Goal: Information Seeking & Learning: Learn about a topic

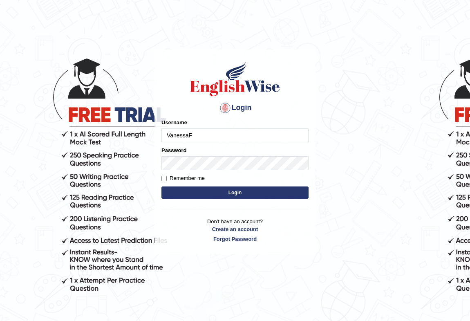
type input "VanessaF"
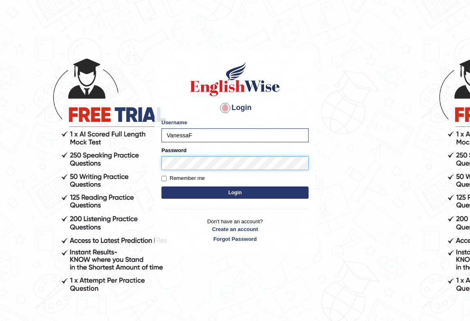
click at [162, 186] on button "Login" at bounding box center [235, 192] width 147 height 12
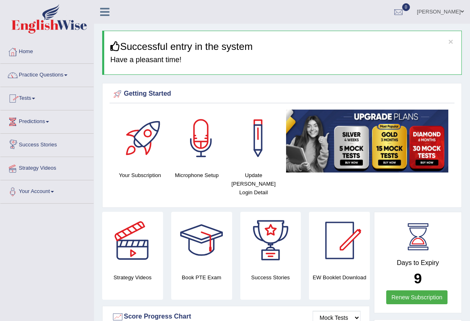
click at [41, 75] on link "Practice Questions" at bounding box center [46, 74] width 93 height 20
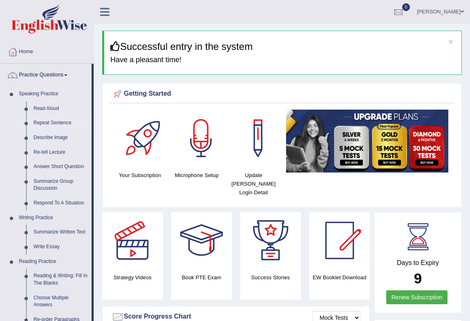
click at [68, 125] on link "Repeat Sentence" at bounding box center [61, 123] width 62 height 15
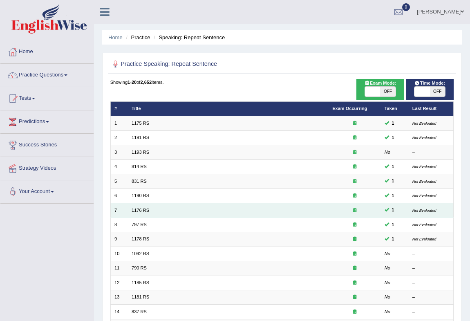
scroll to position [123, 0]
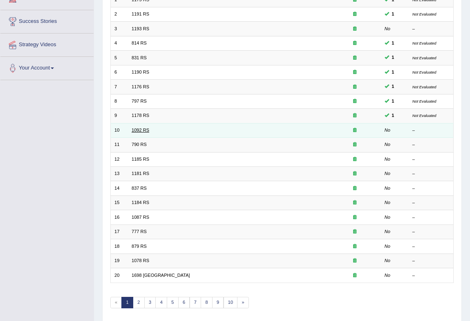
click at [140, 128] on link "1092 RS" at bounding box center [141, 130] width 18 height 5
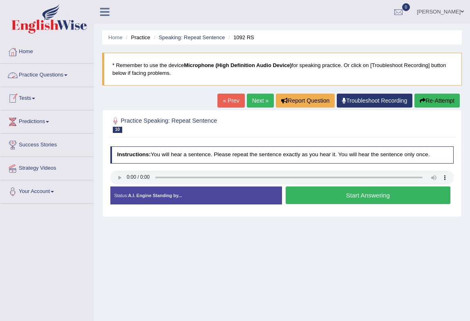
click at [47, 74] on link "Practice Questions" at bounding box center [46, 74] width 93 height 20
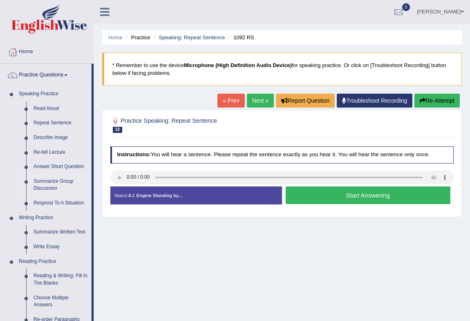
scroll to position [248, 0]
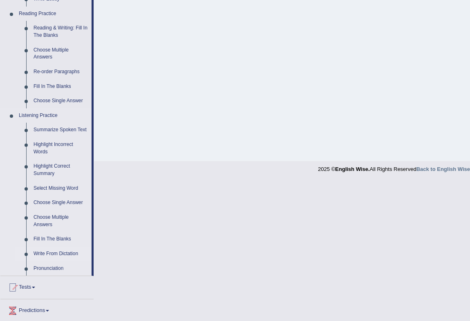
click at [65, 254] on link "Write From Dictation" at bounding box center [61, 254] width 62 height 15
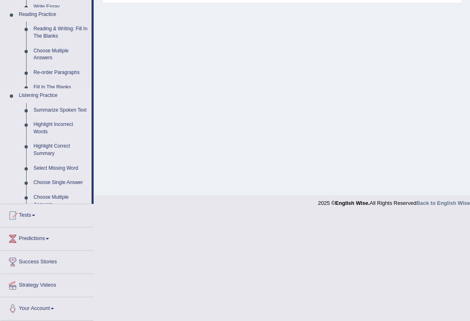
scroll to position [108, 0]
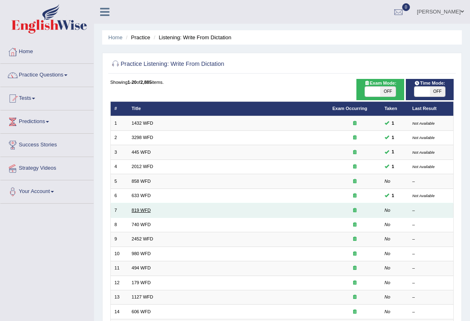
click at [142, 210] on link "819 WFD" at bounding box center [141, 210] width 19 height 5
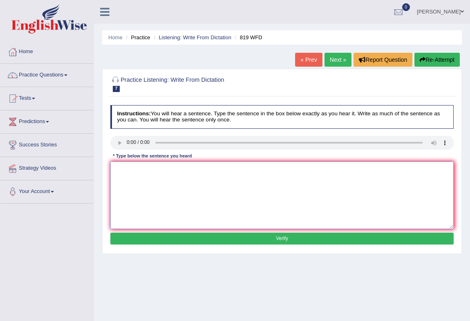
click at [144, 184] on textarea at bounding box center [282, 195] width 344 height 67
click at [142, 173] on textarea "Plays" at bounding box center [282, 195] width 344 height 67
click at [151, 171] on textarea "Players" at bounding box center [282, 195] width 344 height 67
click at [170, 171] on textarea "Players are" at bounding box center [282, 195] width 344 height 67
type textarea "Players are able to continue throught the lights."
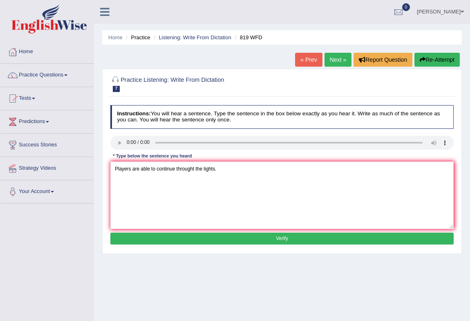
click at [187, 242] on button "Verify" at bounding box center [282, 239] width 344 height 12
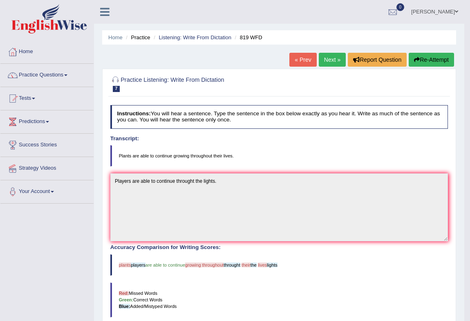
click at [332, 63] on link "Next »" at bounding box center [332, 60] width 27 height 14
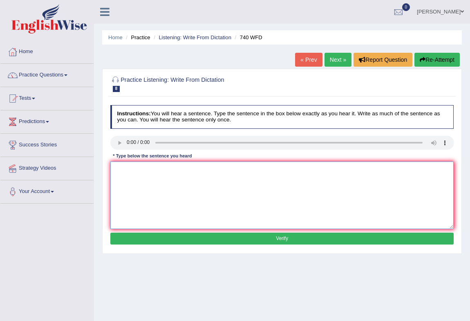
click at [134, 179] on textarea at bounding box center [282, 195] width 344 height 67
type textarea "A seriouf observation care out in the classroom."
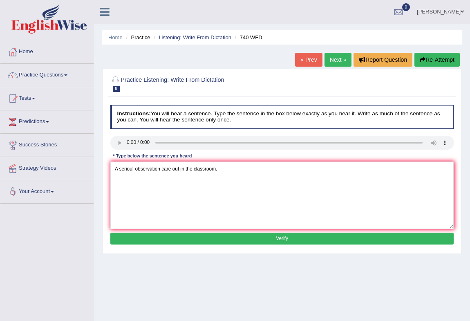
click at [292, 237] on button "Verify" at bounding box center [282, 239] width 344 height 12
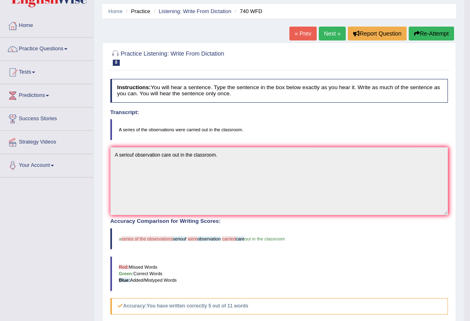
scroll to position [19, 0]
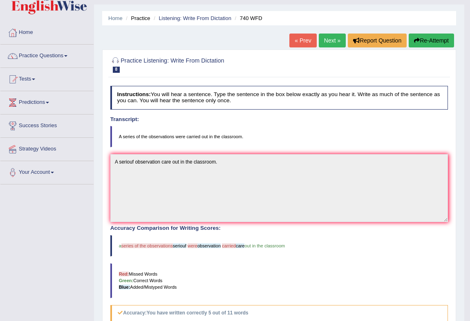
click at [327, 37] on link "Next »" at bounding box center [332, 41] width 27 height 14
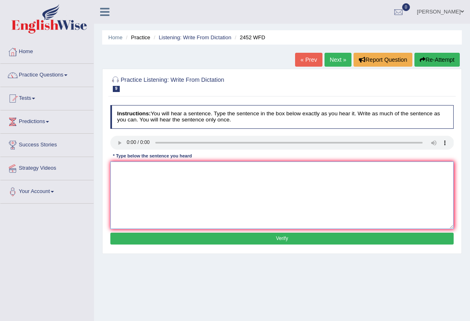
click at [121, 179] on textarea at bounding box center [282, 195] width 344 height 67
click at [143, 171] on textarea "It's a devalue about" at bounding box center [282, 195] width 344 height 67
click at [175, 168] on textarea "It's a divide about" at bounding box center [282, 195] width 344 height 67
type textarea "It's a divide about the knowledge."
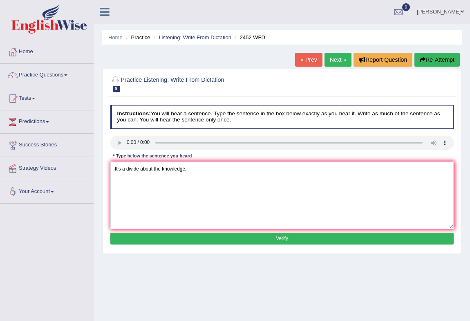
click at [296, 240] on button "Verify" at bounding box center [282, 239] width 344 height 12
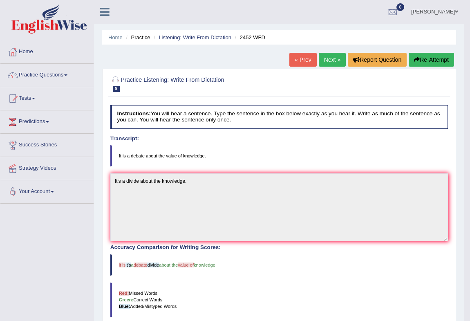
click at [333, 61] on link "Next »" at bounding box center [332, 60] width 27 height 14
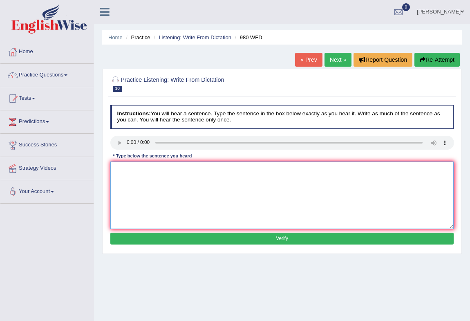
click at [132, 182] on textarea at bounding box center [282, 195] width 344 height 67
type textarea "Your ideas has been discuss and divide in internal victorious."
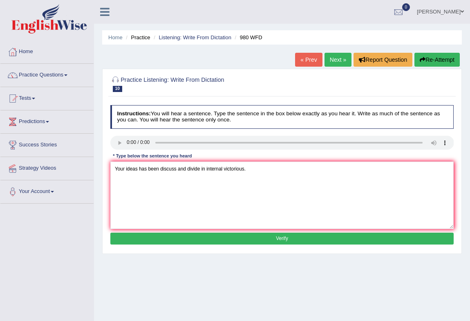
click at [271, 234] on button "Verify" at bounding box center [282, 239] width 344 height 12
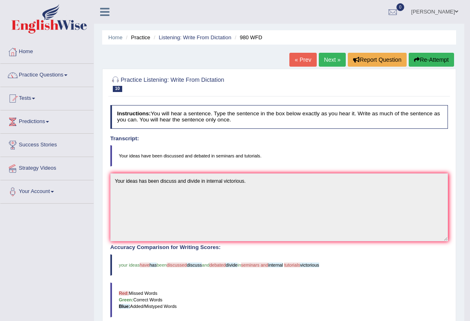
click at [442, 61] on button "Re-Attempt" at bounding box center [431, 60] width 45 height 14
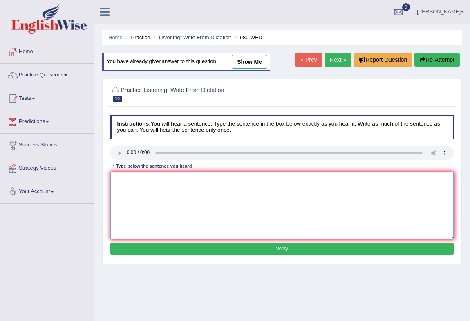
click at [133, 196] on textarea at bounding box center [282, 205] width 344 height 67
type textarea "Y"
type textarea "o"
type textarea "Your ideas have been disscussed and divide in seminars and internal tutorials."
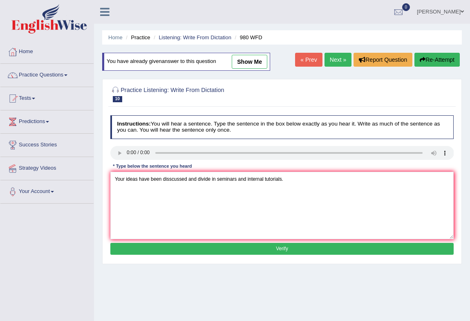
click at [262, 255] on div "Instructions: You will hear a sentence. Type the sentence in the box below exac…" at bounding box center [281, 186] width 347 height 148
click at [265, 251] on button "Verify" at bounding box center [282, 249] width 344 height 12
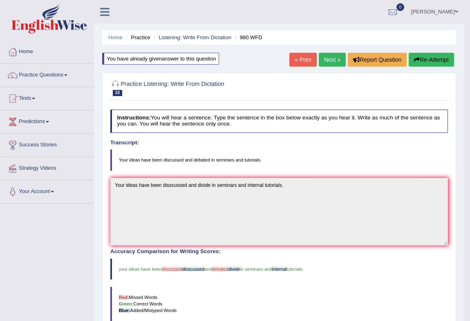
click at [328, 60] on link "Next »" at bounding box center [332, 60] width 27 height 14
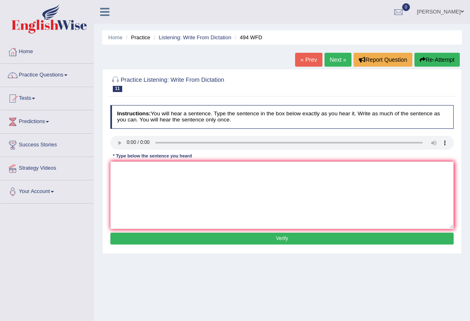
drag, startPoint x: 124, startPoint y: 164, endPoint x: 124, endPoint y: 168, distance: 4.1
click at [124, 166] on div "Instructions: You will hear a sentence. Type the sentence in the box below exac…" at bounding box center [281, 176] width 347 height 148
click at [123, 172] on textarea at bounding box center [282, 195] width 344 height 67
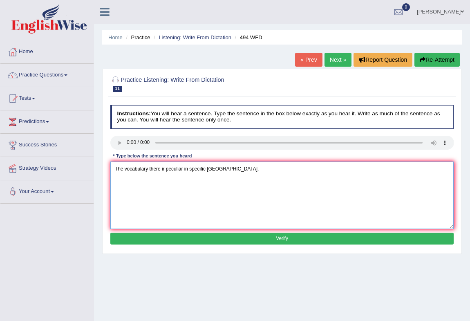
type textarea "The vocabulary there ir peculiar in specific jordan."
click at [189, 243] on button "Verify" at bounding box center [282, 239] width 344 height 12
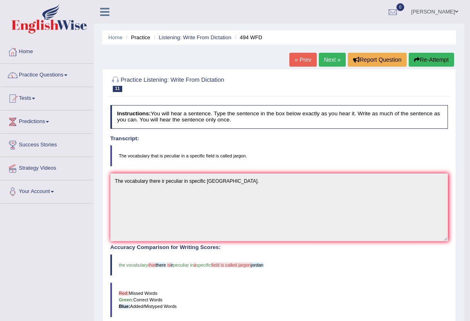
click at [325, 63] on link "Next »" at bounding box center [332, 60] width 27 height 14
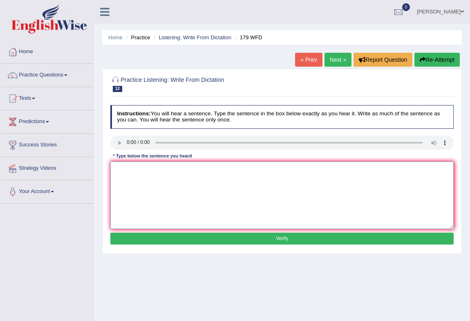
click at [141, 181] on textarea at bounding box center [282, 195] width 344 height 67
type textarea "Lectures are the oldest and the most formal math teaching at university."
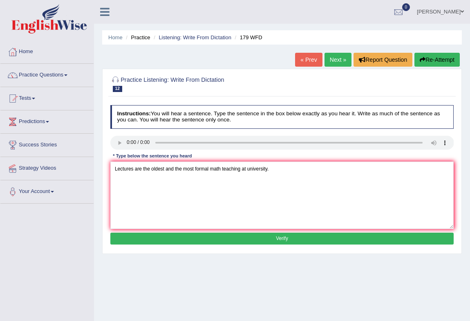
click at [213, 239] on button "Verify" at bounding box center [282, 239] width 344 height 12
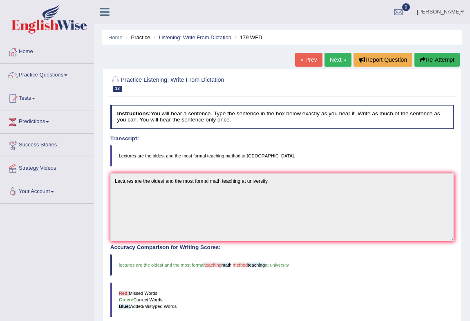
click at [333, 63] on link "Next »" at bounding box center [338, 60] width 27 height 14
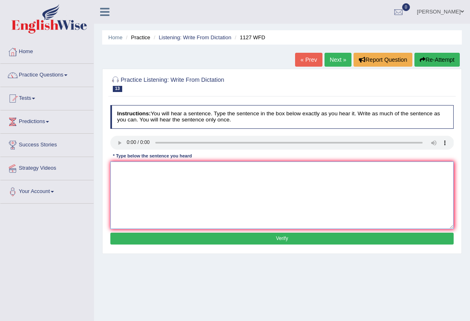
click at [122, 164] on textarea at bounding box center [282, 195] width 344 height 67
type textarea "At university degree is a requeariment enter many professions."
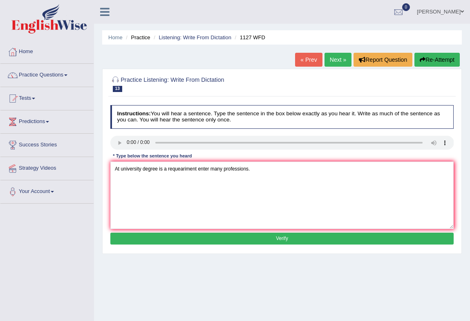
click at [278, 236] on button "Verify" at bounding box center [282, 239] width 344 height 12
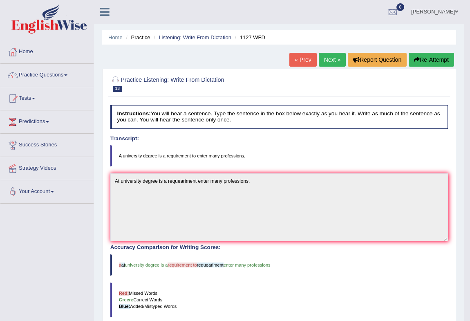
click at [334, 62] on link "Next »" at bounding box center [332, 60] width 27 height 14
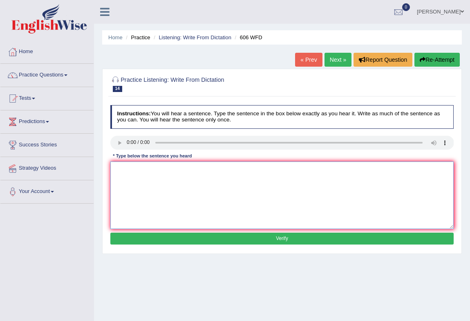
click at [132, 169] on textarea at bounding box center [282, 195] width 344 height 67
type textarea "Students was study the language and leader in [GEOGRAPHIC_DATA]."
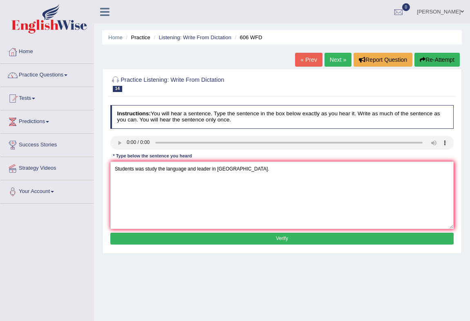
click at [311, 239] on button "Verify" at bounding box center [282, 239] width 344 height 12
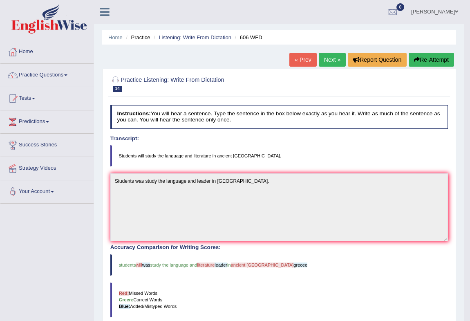
click at [319, 63] on link "Next »" at bounding box center [332, 60] width 27 height 14
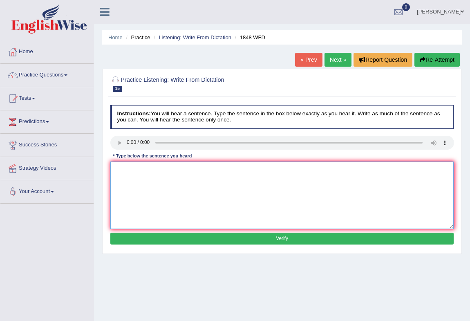
click at [143, 180] on textarea at bounding box center [282, 195] width 344 height 67
type textarea "Students must present a value"
click at [182, 172] on textarea "Students must present a value" at bounding box center [282, 195] width 344 height 67
type textarea "Students must present a value identification to enrolment at this course."
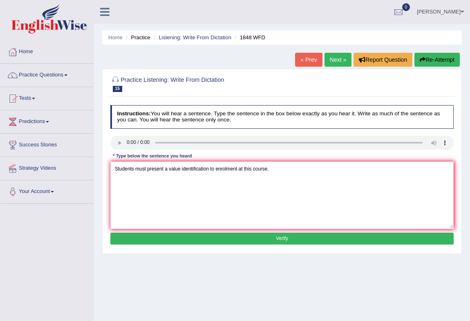
click at [280, 234] on button "Verify" at bounding box center [282, 239] width 344 height 12
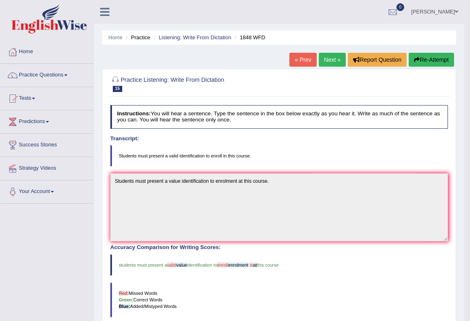
click at [333, 60] on link "Next »" at bounding box center [332, 60] width 27 height 14
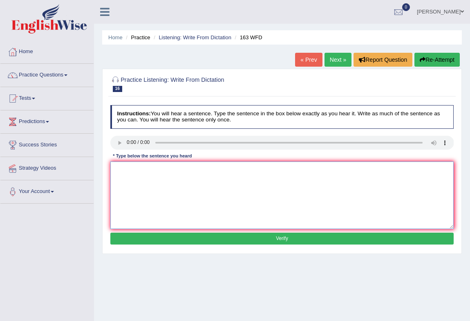
click at [132, 175] on textarea at bounding box center [282, 195] width 344 height 67
type textarea "A number of the sigments will be submited at the conference."
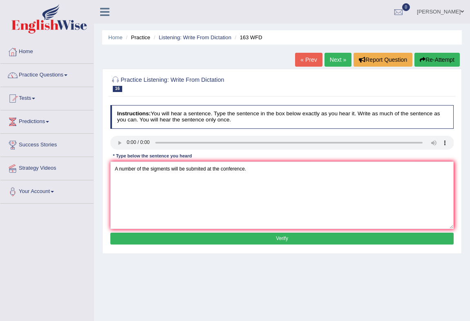
click at [186, 237] on button "Verify" at bounding box center [282, 239] width 344 height 12
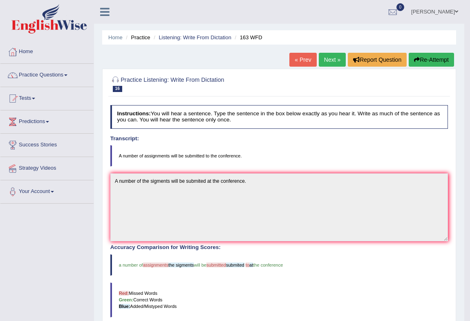
click at [338, 63] on link "Next »" at bounding box center [332, 60] width 27 height 14
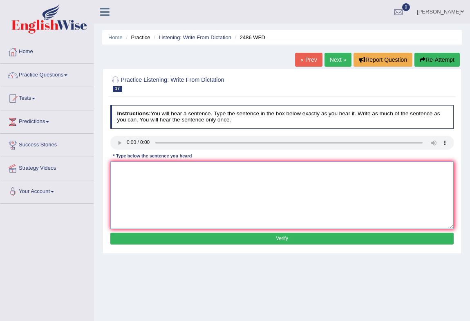
click at [136, 166] on textarea at bounding box center [282, 195] width 344 height 67
type textarea "It's a quiet clear facil expression across the world."
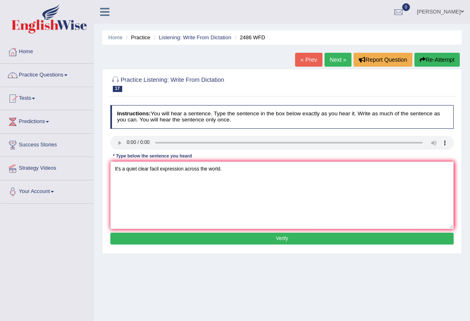
click at [294, 240] on button "Verify" at bounding box center [282, 239] width 344 height 12
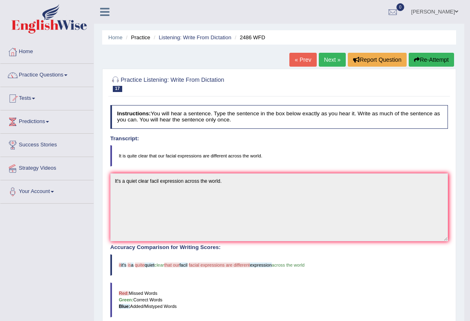
click at [323, 61] on link "Next »" at bounding box center [332, 60] width 27 height 14
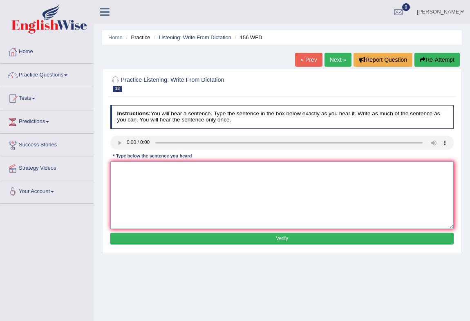
click at [137, 196] on textarea at bounding box center [282, 195] width 344 height 67
type textarea "All the assesments are divided [DATE]."
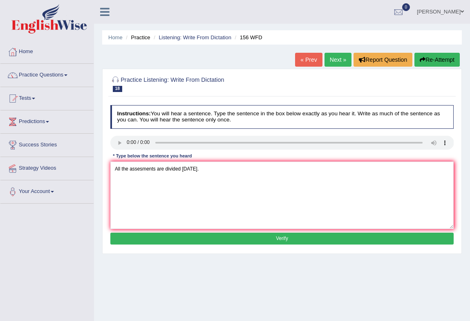
click at [294, 243] on button "Verify" at bounding box center [282, 239] width 344 height 12
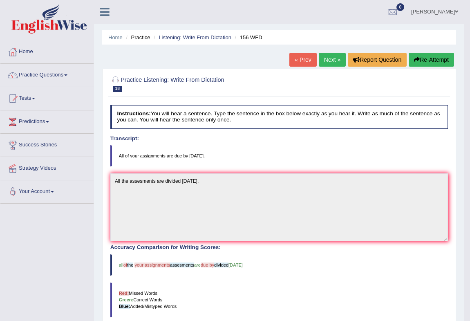
click at [431, 59] on button "Re-Attempt" at bounding box center [431, 60] width 45 height 14
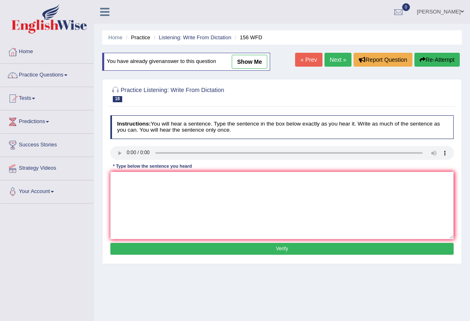
click at [272, 252] on button "Verify" at bounding box center [282, 249] width 344 height 12
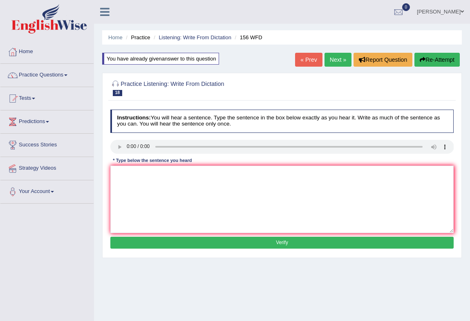
click at [204, 63] on div "You have already given answer to this question" at bounding box center [160, 59] width 117 height 12
click at [206, 61] on div "You have already given answer to this question" at bounding box center [160, 59] width 117 height 12
click at [126, 181] on textarea at bounding box center [282, 199] width 344 height 67
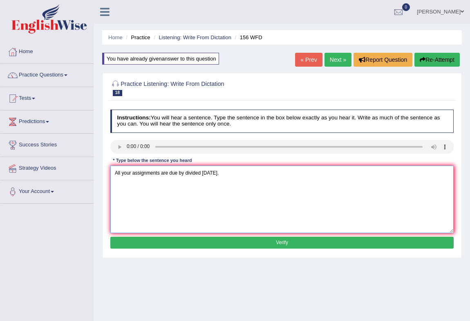
type textarea "All your assignments are due by divided tomorrow."
click at [283, 241] on button "Verify" at bounding box center [282, 243] width 344 height 12
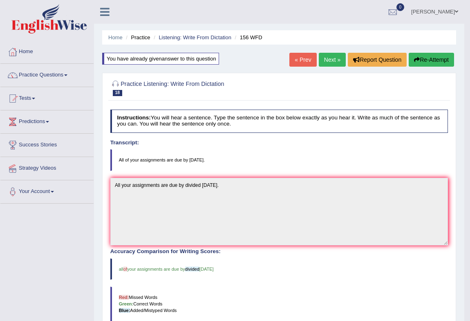
click at [333, 61] on link "Next »" at bounding box center [332, 60] width 27 height 14
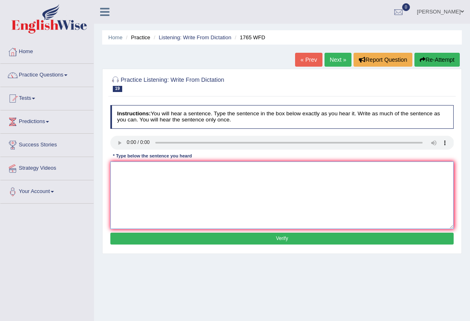
click at [135, 180] on textarea at bounding box center [282, 195] width 344 height 67
type textarea "Application forms for sharing accomodation must be completed two months in adva…"
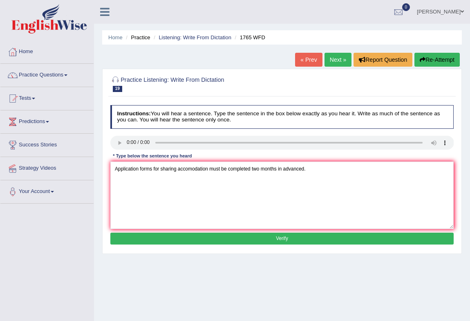
click at [247, 241] on button "Verify" at bounding box center [282, 239] width 344 height 12
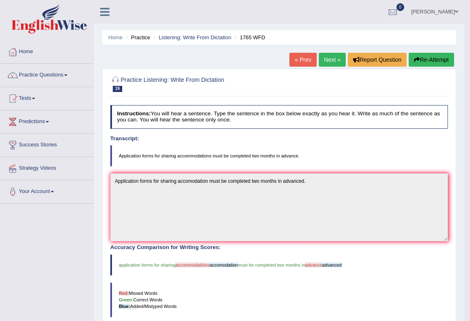
click at [337, 60] on link "Next »" at bounding box center [332, 60] width 27 height 14
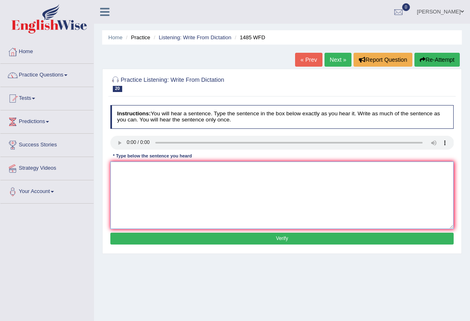
click at [130, 184] on textarea at bounding box center [282, 195] width 344 height 67
type textarea "Course work get the students the chan"
click at [202, 171] on textarea "Course work get the students the chan" at bounding box center [282, 195] width 344 height 67
type textarea "Course work get the students the chances totally to explore te subject."
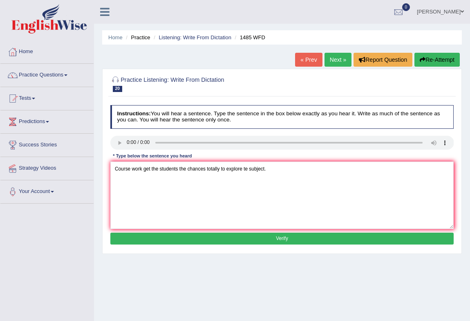
click at [262, 240] on button "Verify" at bounding box center [282, 239] width 344 height 12
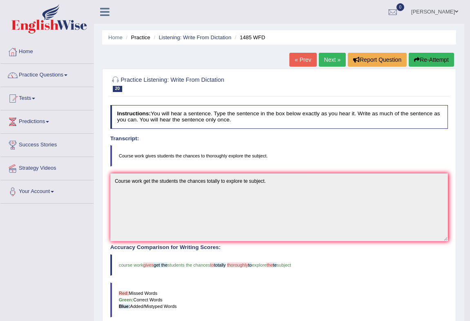
click at [322, 59] on link "Next »" at bounding box center [332, 60] width 27 height 14
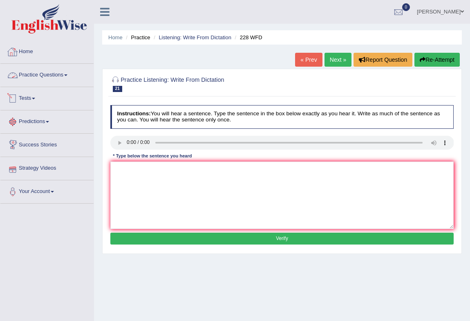
click at [28, 75] on link "Practice Questions" at bounding box center [46, 74] width 93 height 20
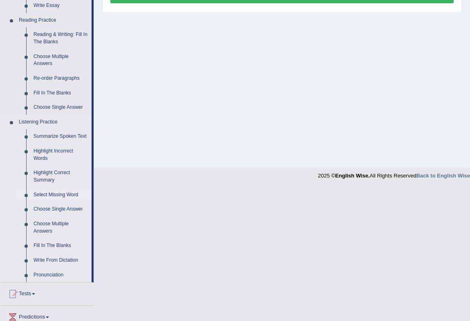
scroll to position [248, 0]
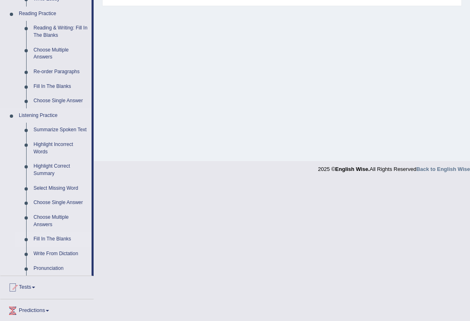
click at [50, 235] on link "Fill In The Blanks" at bounding box center [61, 239] width 62 height 15
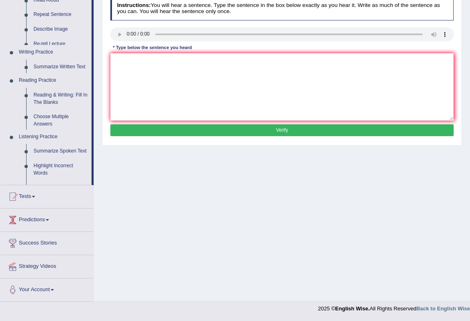
scroll to position [108, 0]
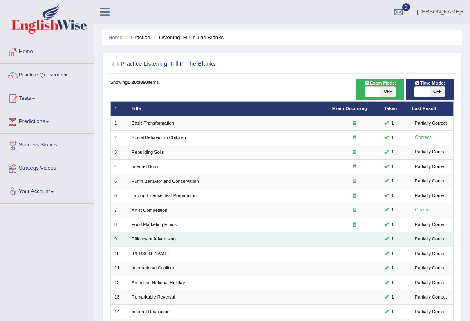
scroll to position [151, 0]
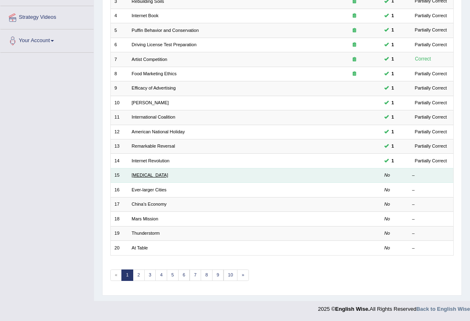
click at [141, 175] on link "[MEDICAL_DATA]" at bounding box center [150, 175] width 36 height 5
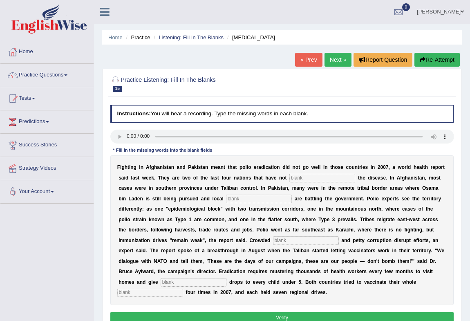
click at [303, 180] on input "text" at bounding box center [322, 178] width 66 height 8
type input "elimanted"
click at [238, 202] on input "text" at bounding box center [259, 199] width 66 height 8
type input "militans"
click at [305, 179] on input "elimanted" at bounding box center [322, 178] width 66 height 8
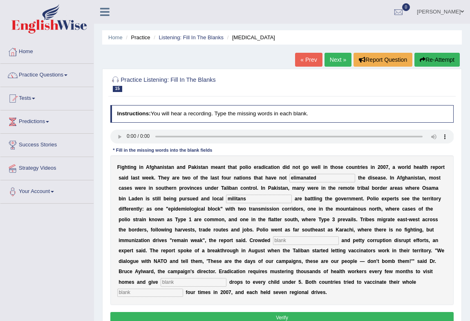
click at [303, 180] on input "elimanated" at bounding box center [322, 178] width 66 height 8
type input "eliminated"
click at [283, 241] on input "text" at bounding box center [306, 240] width 66 height 8
click at [280, 243] on input "text" at bounding box center [306, 240] width 66 height 8
type input "lains"
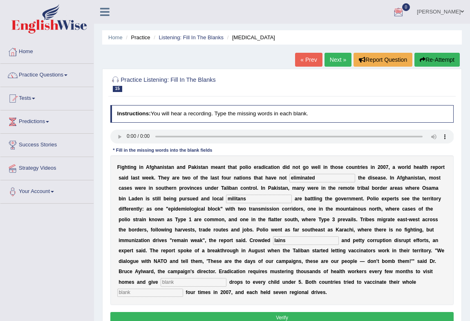
click at [167, 282] on input "text" at bounding box center [194, 282] width 66 height 8
type input "vacym"
click at [146, 294] on input "text" at bounding box center [150, 293] width 66 height 8
click at [162, 290] on input "text" at bounding box center [150, 293] width 66 height 8
type input "population"
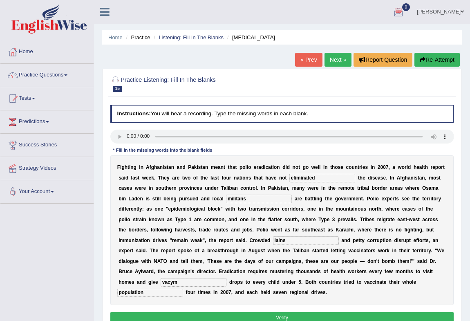
click at [192, 283] on input "vacym" at bounding box center [194, 282] width 66 height 8
type input "vaccinate"
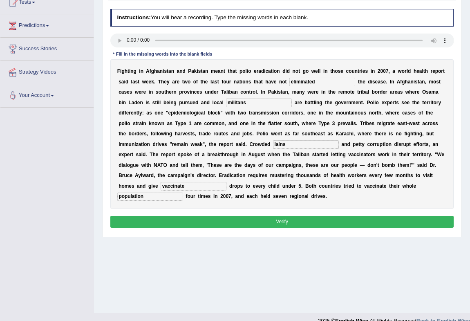
scroll to position [108, 0]
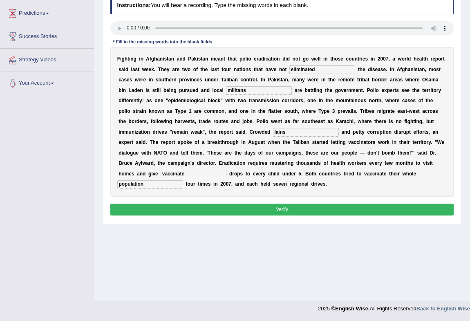
click at [287, 212] on button "Verify" at bounding box center [282, 210] width 344 height 12
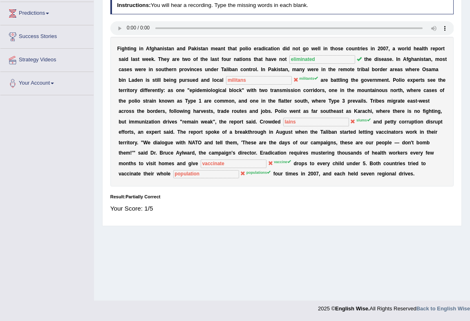
scroll to position [0, 0]
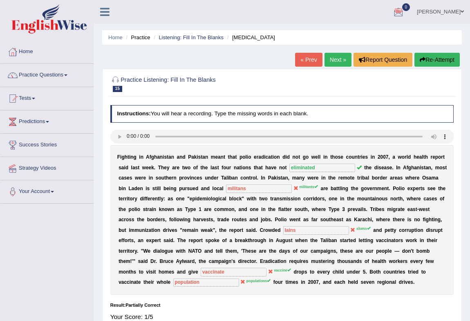
click at [426, 64] on button "Re-Attempt" at bounding box center [437, 60] width 45 height 14
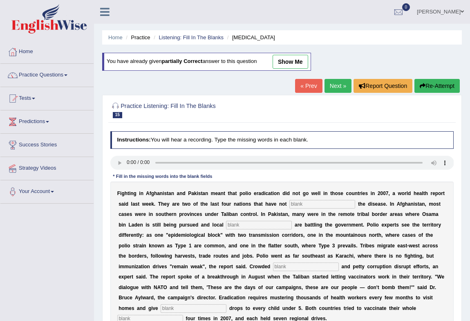
click at [307, 204] on input "text" at bounding box center [322, 204] width 66 height 8
type input "E"
type input "eliminated"
click at [237, 227] on input "text" at bounding box center [259, 225] width 66 height 8
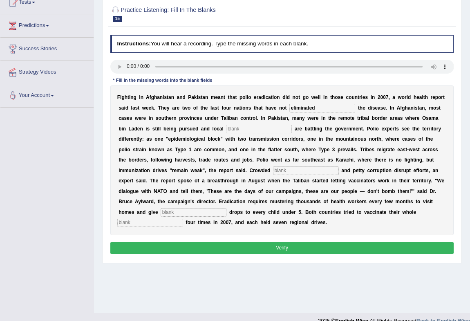
scroll to position [108, 0]
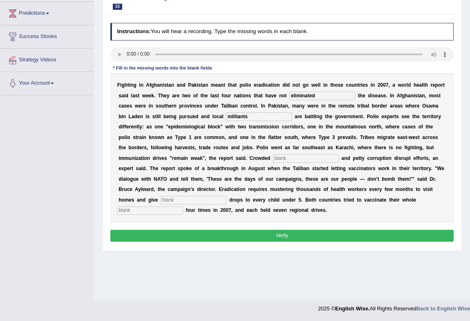
type input "militants"
click at [283, 157] on input "text" at bounding box center [306, 158] width 66 height 8
type input "slums"
click at [187, 204] on input "text" at bounding box center [194, 200] width 66 height 8
type input "vaccin"
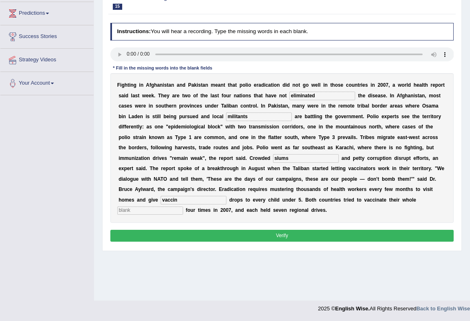
click at [167, 211] on input "text" at bounding box center [150, 210] width 66 height 8
type input "populations"
click at [186, 200] on input "vaccin" at bounding box center [194, 200] width 66 height 8
type input "vaccine"
click at [267, 233] on button "Verify" at bounding box center [282, 236] width 344 height 12
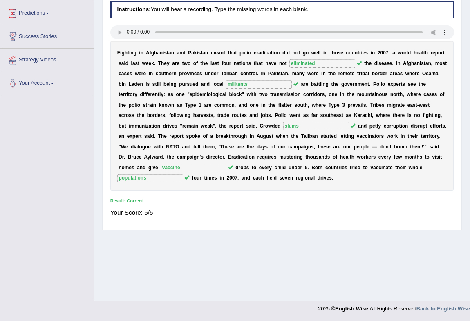
scroll to position [0, 0]
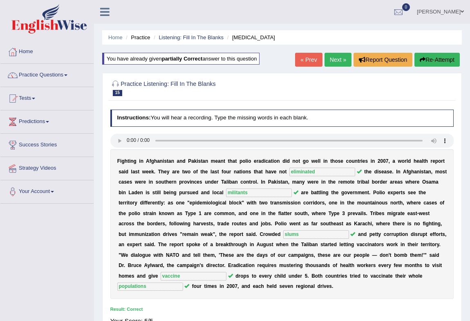
click at [346, 58] on link "Next »" at bounding box center [338, 60] width 27 height 14
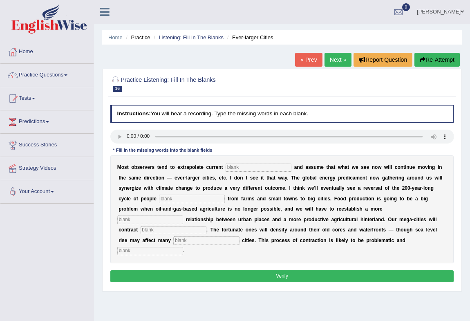
click at [203, 279] on button "Verify" at bounding box center [282, 276] width 344 height 12
click at [246, 169] on input "text" at bounding box center [259, 168] width 66 height 8
type input "t"
click at [229, 170] on input "text" at bounding box center [259, 168] width 66 height 8
type input "trams"
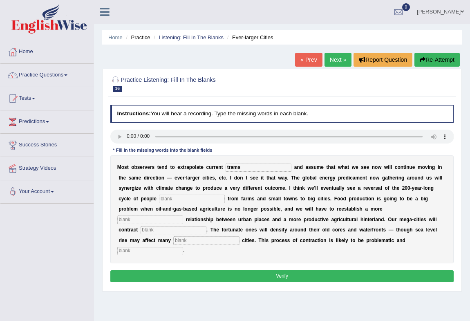
click at [175, 200] on input "text" at bounding box center [192, 199] width 66 height 8
type input "moving"
click at [149, 219] on input "text" at bounding box center [150, 219] width 66 height 8
click at [149, 229] on input "text" at bounding box center [174, 230] width 66 height 8
type input "subtancable"
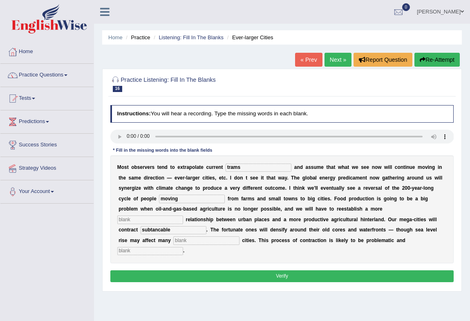
click at [173, 240] on input "text" at bounding box center [206, 240] width 66 height 8
type input "habours"
click at [166, 249] on input "text" at bounding box center [150, 251] width 66 height 8
click at [167, 219] on input "text" at bounding box center [150, 219] width 66 height 8
click at [135, 221] on input "text" at bounding box center [150, 219] width 66 height 8
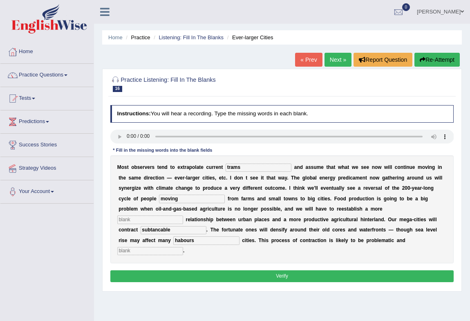
click at [135, 221] on input "text" at bounding box center [150, 219] width 66 height 8
type input "meaning"
click at [178, 232] on input "subtancable" at bounding box center [174, 230] width 66 height 8
type input "subtanciable"
click at [158, 250] on input "text" at bounding box center [150, 251] width 66 height 8
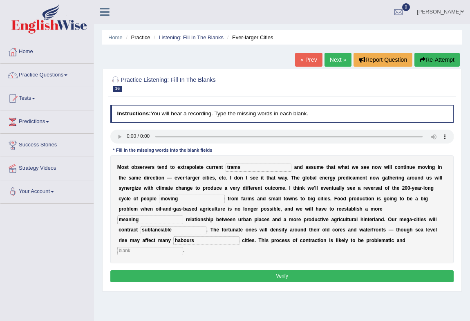
click at [127, 252] on input "text" at bounding box center [150, 251] width 66 height 8
click at [29, 45] on link "Home" at bounding box center [46, 50] width 93 height 20
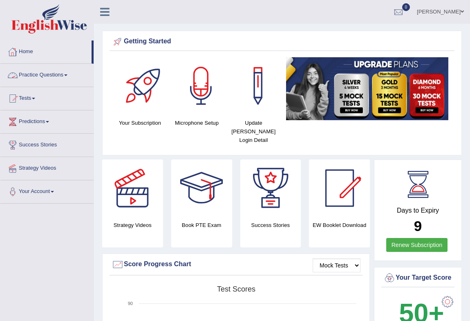
click at [61, 76] on link "Practice Questions" at bounding box center [46, 74] width 93 height 20
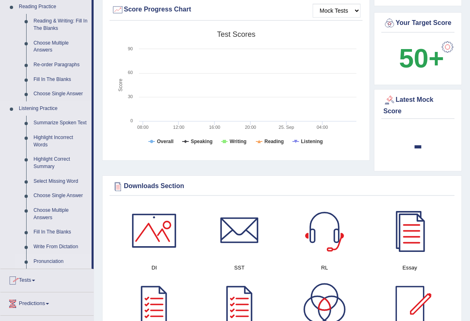
scroll to position [248, 0]
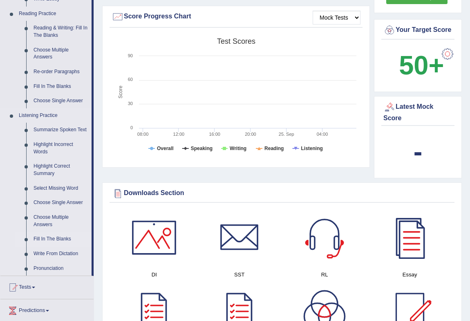
click at [58, 239] on link "Fill In The Blanks" at bounding box center [61, 239] width 62 height 15
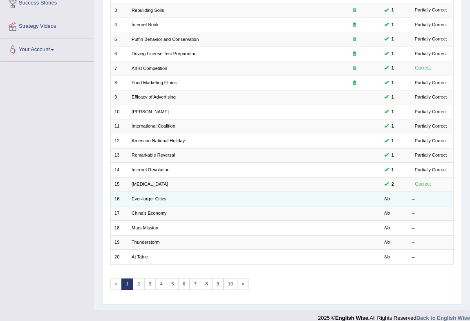
scroll to position [151, 0]
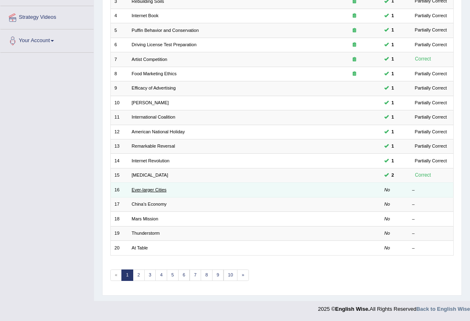
click at [140, 191] on link "Ever-larger Cities" at bounding box center [149, 189] width 35 height 5
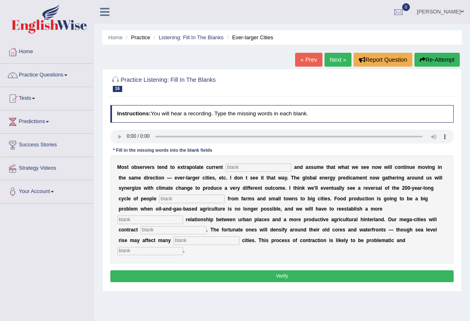
click at [253, 276] on button "Verify" at bounding box center [282, 276] width 344 height 12
click at [242, 168] on input "text" at bounding box center [259, 168] width 66 height 8
type input "trams"
click at [192, 200] on input "text" at bounding box center [192, 199] width 66 height 8
click at [158, 221] on input "text" at bounding box center [150, 219] width 66 height 8
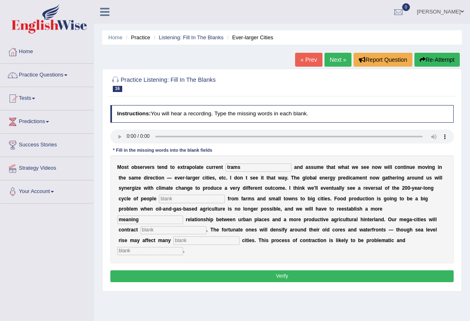
type input "meaning"
click at [170, 200] on input "text" at bounding box center [192, 199] width 66 height 8
type input "subtanciable"
click at [164, 232] on input "text" at bounding box center [174, 230] width 66 height 8
click at [188, 238] on input "text" at bounding box center [206, 240] width 66 height 8
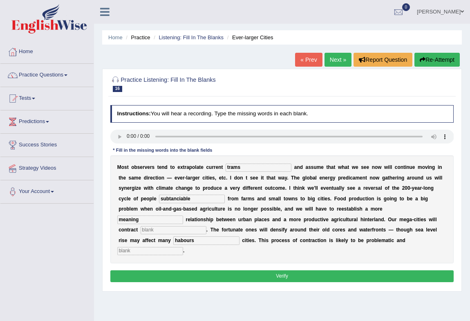
type input "habours"
click at [174, 253] on input "text" at bounding box center [150, 251] width 66 height 8
type input "suddenly"
click at [179, 227] on input "text" at bounding box center [174, 230] width 66 height 8
drag, startPoint x: 197, startPoint y: 199, endPoint x: 96, endPoint y: 182, distance: 102.8
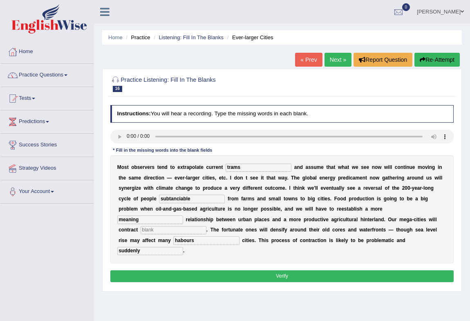
click at [96, 182] on div "Home Practice Listening: Fill In The Blanks Ever-larger Cities « Prev Next » Re…" at bounding box center [282, 204] width 376 height 409
type input "movig"
click at [146, 220] on input "meaning" at bounding box center [150, 219] width 66 height 8
type input "m"
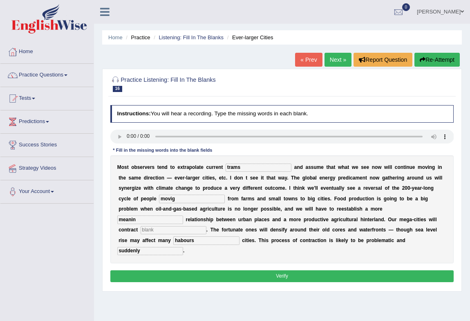
type input "meaning"
click at [162, 230] on input "text" at bounding box center [174, 230] width 66 height 8
type input "sustanciable"
click at [283, 280] on button "Verify" at bounding box center [282, 276] width 344 height 12
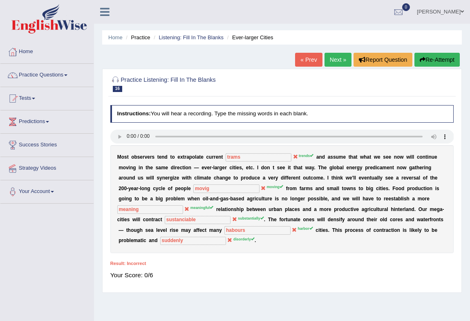
click at [428, 62] on button "Re-Attempt" at bounding box center [437, 60] width 45 height 14
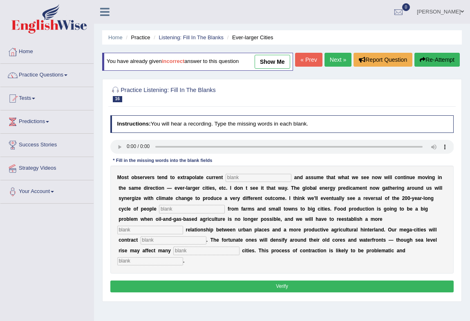
click at [175, 292] on button "Verify" at bounding box center [282, 286] width 344 height 12
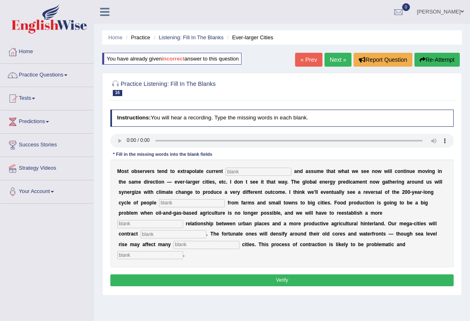
click at [245, 169] on input "text" at bounding box center [259, 172] width 66 height 8
type input "trends"
click at [194, 201] on input "text" at bounding box center [192, 203] width 66 height 8
type input "moving"
click at [169, 222] on input "text" at bounding box center [150, 224] width 66 height 8
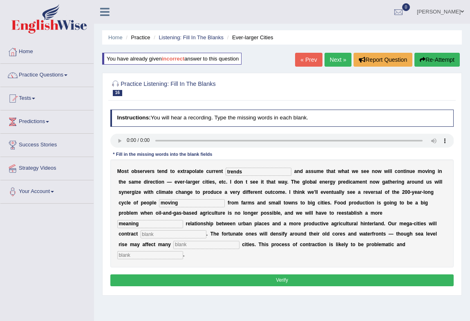
type input "meaning"
click at [146, 234] on input "text" at bounding box center [174, 234] width 66 height 8
type input "substantially"
click at [191, 245] on input "text" at bounding box center [206, 245] width 66 height 8
type input "habour"
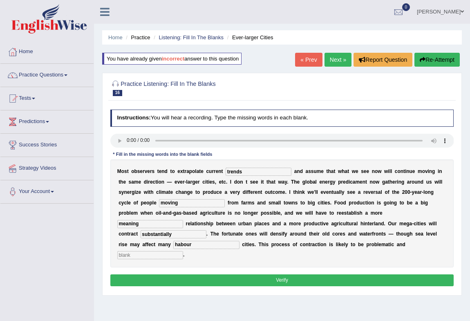
click at [170, 256] on input "text" at bounding box center [150, 255] width 66 height 8
type input "disordelly"
click at [222, 280] on button "Verify" at bounding box center [282, 280] width 344 height 12
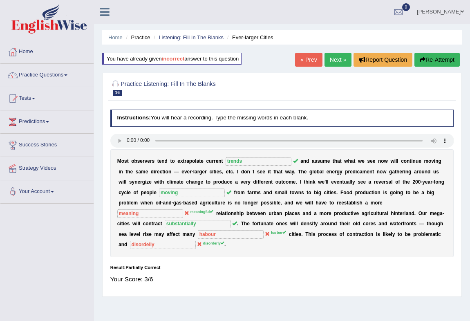
click at [338, 61] on link "Next »" at bounding box center [338, 60] width 27 height 14
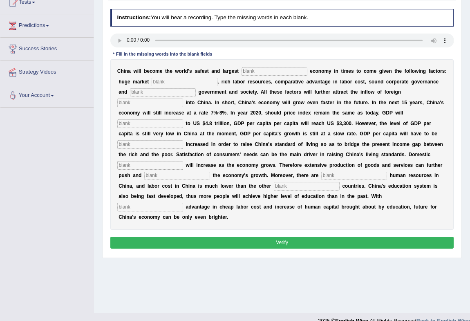
scroll to position [108, 0]
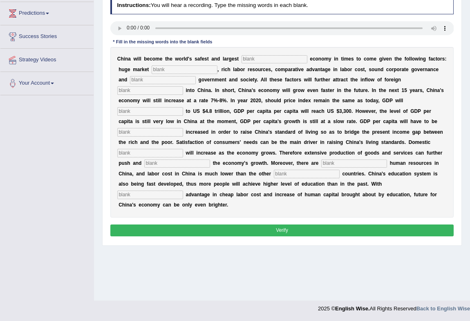
click at [257, 61] on input "text" at bounding box center [275, 59] width 66 height 8
type input "e"
type input "invest"
click at [207, 69] on input "text" at bounding box center [185, 69] width 66 height 8
click at [199, 69] on input "text" at bounding box center [185, 69] width 66 height 8
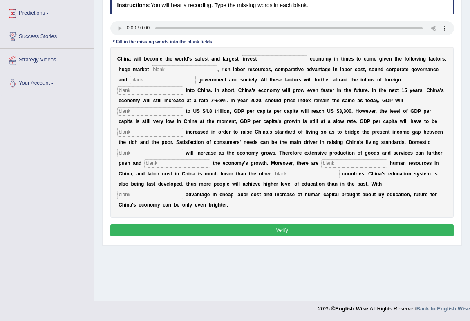
click at [260, 59] on input "invest" at bounding box center [275, 59] width 66 height 8
type input "investment"
click at [181, 73] on input "text" at bounding box center [185, 69] width 66 height 8
type input "potential"
click at [170, 81] on input "text" at bounding box center [163, 80] width 66 height 8
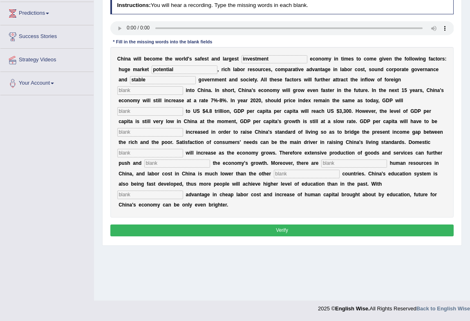
type input "stable"
click at [164, 89] on input "text" at bounding box center [150, 90] width 66 height 8
type input "capital"
click at [170, 112] on input "text" at bounding box center [150, 111] width 66 height 8
type input "q"
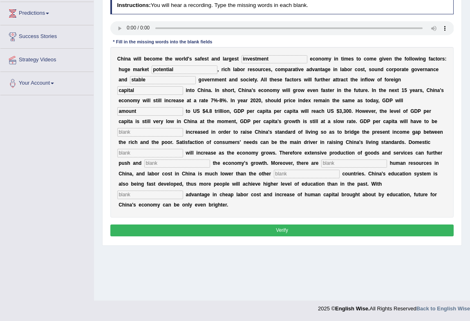
type input "amount"
click at [147, 132] on input "text" at bounding box center [150, 132] width 66 height 8
type input "further"
click at [144, 152] on input "text" at bounding box center [150, 153] width 66 height 8
type input "demand"
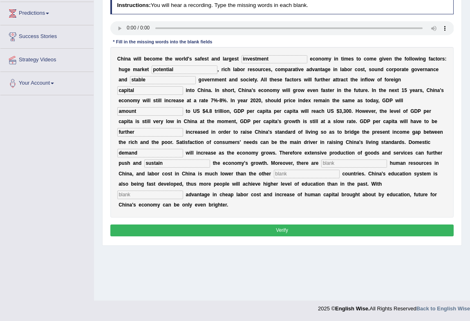
type input "sustain"
click at [367, 160] on input "text" at bounding box center [354, 163] width 66 height 8
click at [335, 164] on input "text" at bounding box center [354, 163] width 66 height 8
type input "advanted"
click at [307, 173] on input "text" at bounding box center [307, 174] width 66 height 8
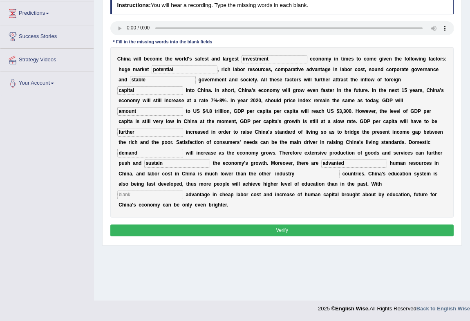
type input "industry"
click at [175, 192] on input "text" at bounding box center [150, 195] width 66 height 8
type input "comparative"
click at [357, 227] on button "Verify" at bounding box center [282, 230] width 344 height 12
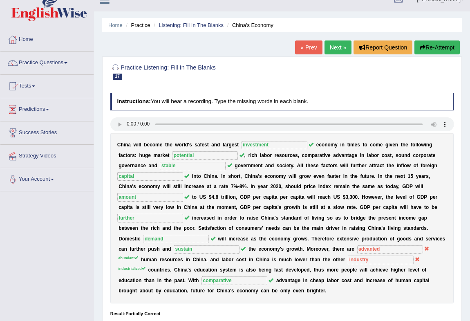
scroll to position [0, 0]
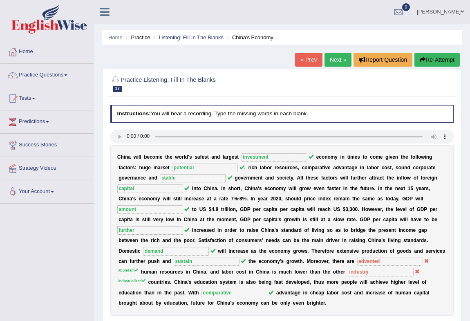
click at [336, 63] on link "Next »" at bounding box center [338, 60] width 27 height 14
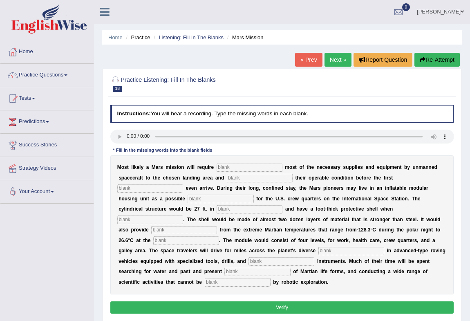
click at [228, 305] on button "Verify" at bounding box center [282, 307] width 344 height 12
click at [242, 168] on input "text" at bounding box center [250, 168] width 66 height 8
type input "transportin"
click at [250, 168] on input "transportin" at bounding box center [250, 168] width 66 height 8
type input "transportain"
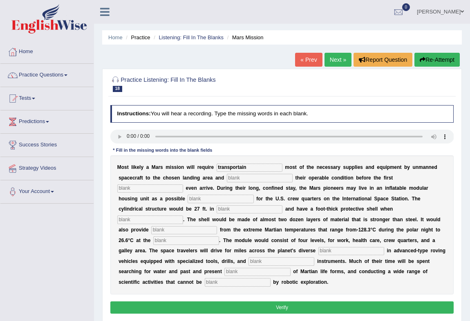
click at [240, 178] on input "text" at bounding box center [260, 178] width 66 height 8
type input "conforming"
click at [148, 188] on input "text" at bounding box center [150, 188] width 66 height 8
click at [155, 188] on input "text" at bounding box center [150, 188] width 66 height 8
type input "astronout"
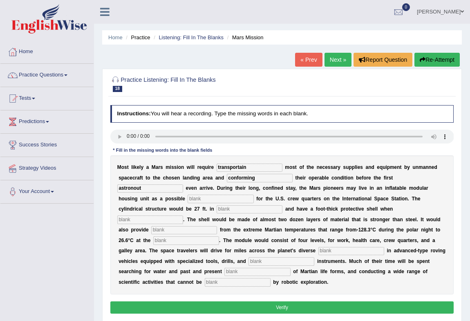
click at [202, 202] on input "text" at bounding box center [221, 199] width 66 height 8
type input "replacement"
click at [225, 208] on input "text" at bounding box center [250, 209] width 66 height 8
type input "diameter"
click at [159, 219] on input "text" at bounding box center [150, 219] width 66 height 8
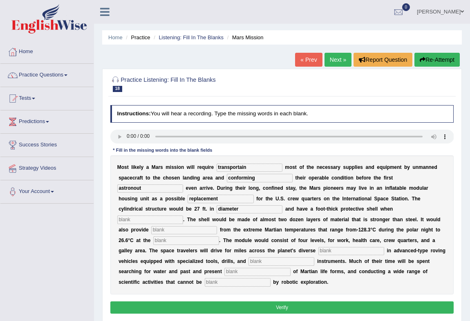
click at [169, 220] on input "text" at bounding box center [150, 219] width 66 height 8
type input "inflable"
click at [161, 233] on input "text" at bounding box center [184, 230] width 66 height 8
type input "insolation"
click at [159, 244] on input "text" at bounding box center [186, 240] width 66 height 8
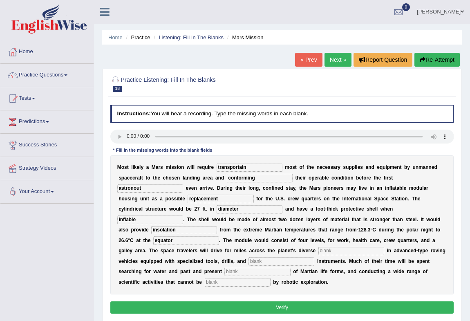
type input "equator"
click at [339, 253] on input "text" at bounding box center [352, 251] width 66 height 8
type input "rain"
click at [284, 260] on input "text" at bounding box center [282, 261] width 66 height 8
type input "analitical"
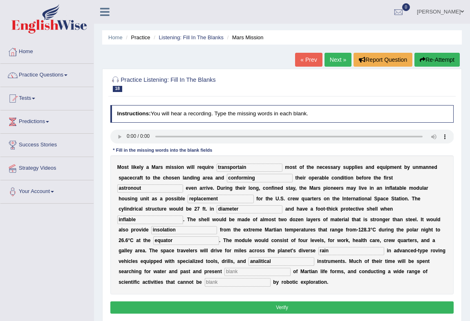
click at [235, 271] on input "text" at bounding box center [257, 272] width 66 height 8
type input "evidence"
click at [249, 283] on input "text" at bounding box center [238, 282] width 66 height 8
type input "complex"
drag, startPoint x: 144, startPoint y: 220, endPoint x: 69, endPoint y: 207, distance: 76.7
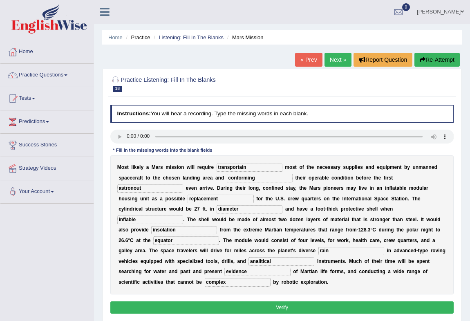
click at [69, 207] on div "Toggle navigation Home Practice Questions Speaking Practice Read Aloud Repeat S…" at bounding box center [235, 212] width 470 height 425
type input "fammable"
click at [293, 311] on button "Verify" at bounding box center [282, 307] width 344 height 12
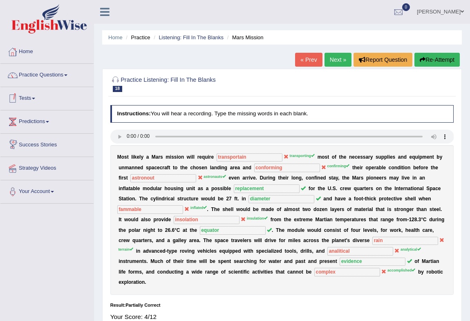
click at [442, 63] on button "Re-Attempt" at bounding box center [437, 60] width 45 height 14
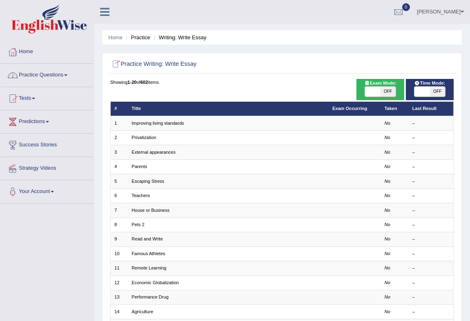
click at [25, 73] on link "Practice Questions" at bounding box center [46, 74] width 93 height 20
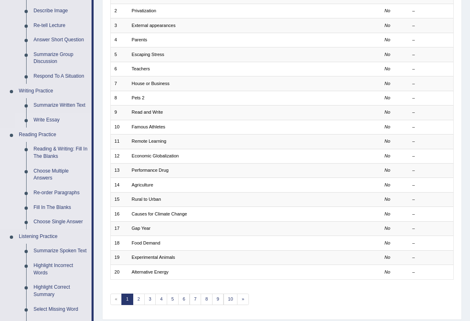
scroll to position [319, 0]
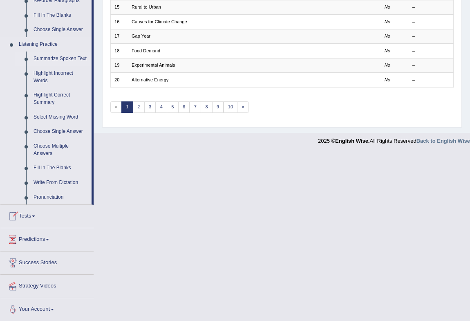
click at [51, 57] on link "Summarize Spoken Text" at bounding box center [61, 59] width 62 height 15
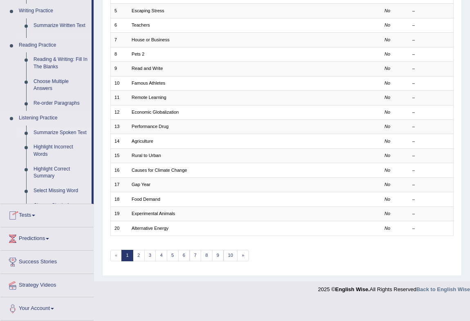
scroll to position [151, 0]
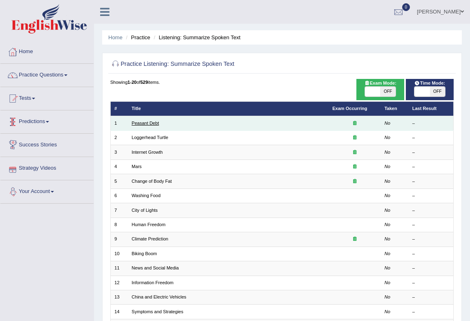
click at [157, 123] on link "Peasant Debt" at bounding box center [145, 123] width 27 height 5
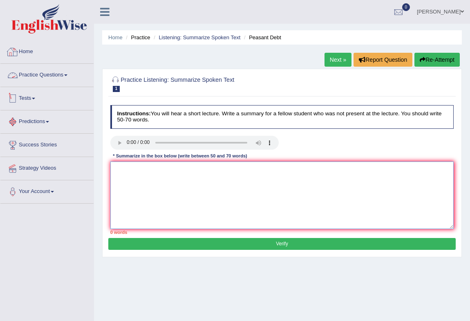
click at [134, 173] on textarea at bounding box center [282, 195] width 344 height 67
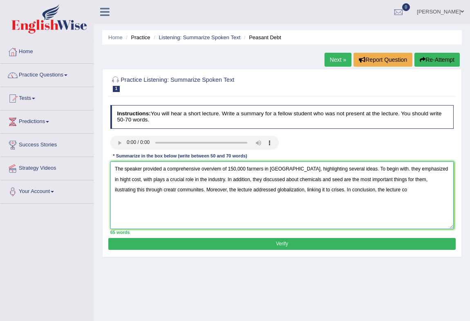
click at [295, 190] on textarea "The speaker provided a comprehensive overviem of 150,000 farmers in India, high…" at bounding box center [282, 195] width 344 height 67
click at [372, 189] on textarea "The speaker provided a comprehensive overviem of 150,000 farmers in India, high…" at bounding box center [282, 195] width 344 height 67
type textarea "The speaker provided a comprehensive overviem of 150,000 farmers in India, high…"
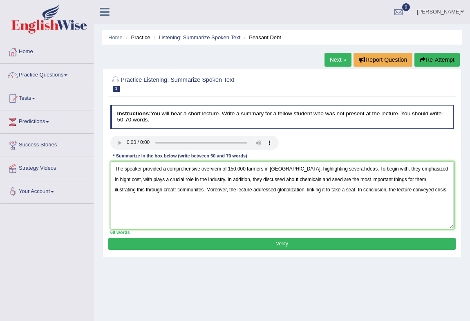
click at [311, 245] on button "Verify" at bounding box center [281, 244] width 347 height 12
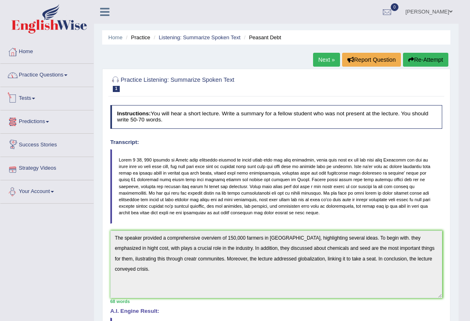
click at [54, 80] on link "Practice Questions" at bounding box center [46, 74] width 93 height 20
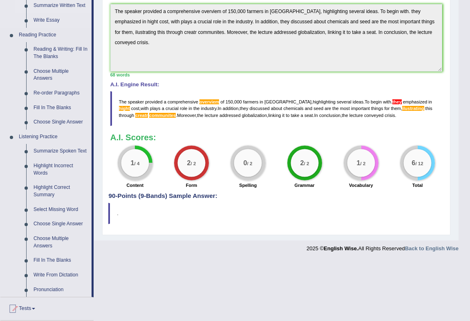
scroll to position [248, 0]
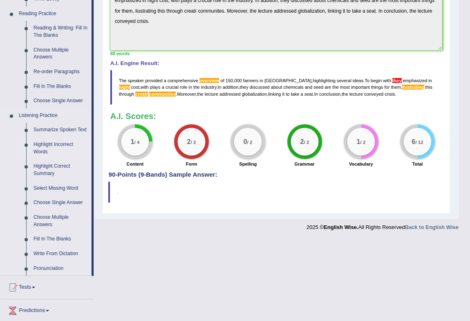
click at [52, 145] on link "Highlight Incorrect Words" at bounding box center [61, 148] width 62 height 22
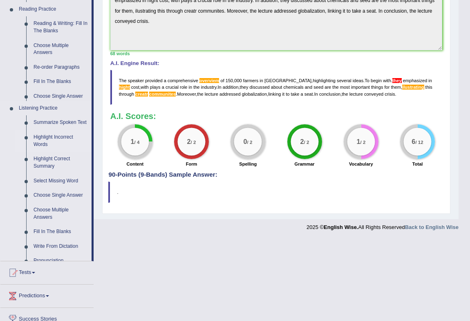
scroll to position [167, 0]
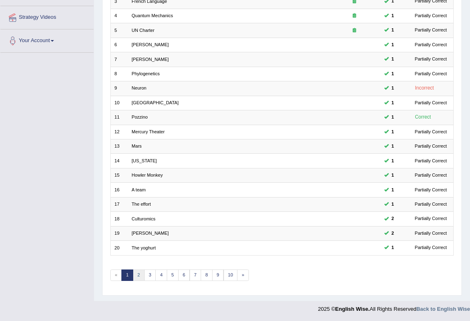
click at [135, 276] on link "2" at bounding box center [139, 274] width 12 height 11
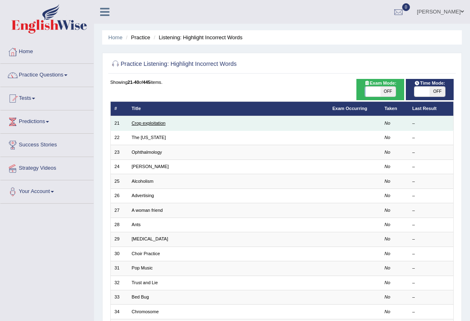
click at [144, 123] on link "Crop exploitation" at bounding box center [149, 123] width 34 height 5
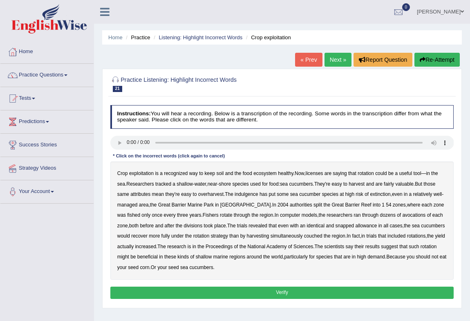
click at [214, 293] on button "Verify" at bounding box center [282, 293] width 344 height 12
click at [315, 172] on b "licenses" at bounding box center [315, 174] width 18 height 6
click at [252, 197] on div "Crop exploitation is a recognized way to keep soil and the food ecosystem healt…" at bounding box center [282, 221] width 344 height 118
click at [252, 196] on b "indulgence" at bounding box center [247, 194] width 24 height 6
click at [380, 217] on b "dozens" at bounding box center [388, 215] width 16 height 6
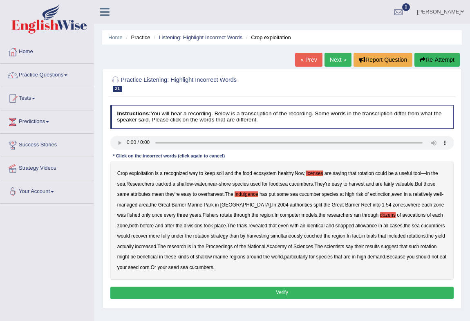
click at [380, 217] on b "dozens" at bounding box center [388, 215] width 16 height 6
click at [336, 227] on b "snapped" at bounding box center [345, 226] width 19 height 6
click at [308, 239] on div "Crop exploitation is a recognized way to keep soil and the food ecosystem healt…" at bounding box center [282, 221] width 344 height 118
click at [304, 238] on b "couched" at bounding box center [313, 236] width 18 height 6
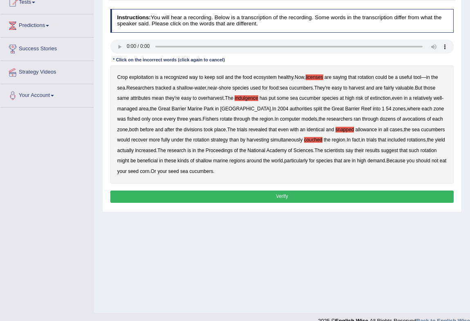
scroll to position [108, 0]
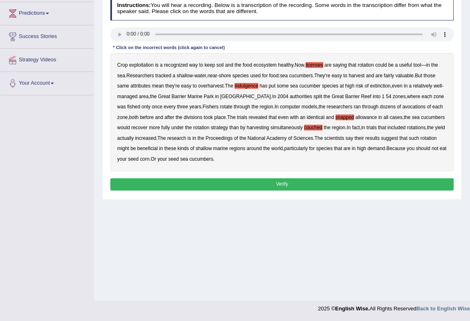
click at [305, 188] on button "Verify" at bounding box center [282, 184] width 344 height 12
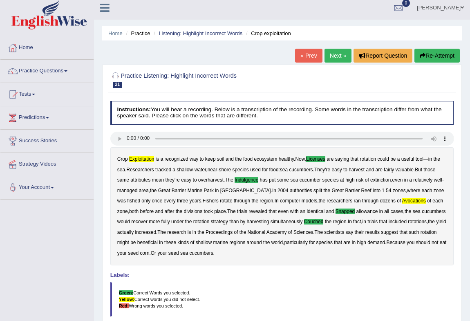
scroll to position [0, 0]
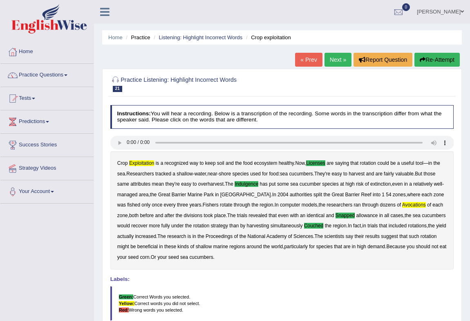
click at [334, 61] on link "Next »" at bounding box center [338, 60] width 27 height 14
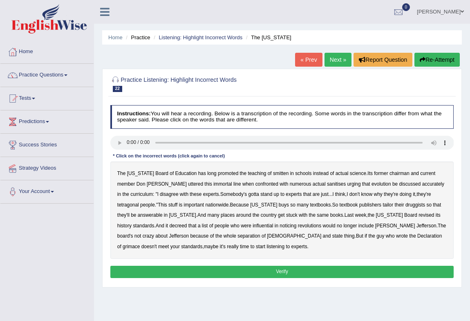
click at [273, 175] on b "smitten" at bounding box center [281, 174] width 16 height 6
click at [327, 185] on b "sanitises" at bounding box center [336, 184] width 19 height 6
click at [327, 184] on b "sanitises" at bounding box center [336, 184] width 19 height 6
click at [335, 197] on b "think" at bounding box center [340, 194] width 10 height 6
click at [335, 193] on b "think" at bounding box center [340, 194] width 10 height 6
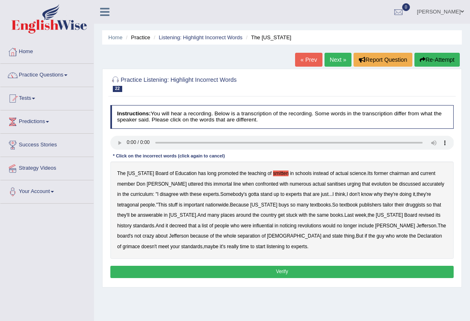
click at [139, 202] on b "tetragonal" at bounding box center [128, 205] width 22 height 6
click at [400, 195] on b "doing" at bounding box center [406, 194] width 12 height 6
click at [139, 202] on b "tetragonal" at bounding box center [128, 205] width 22 height 6
click at [400, 193] on b "doing" at bounding box center [406, 194] width 12 height 6
click at [417, 195] on b "they're" at bounding box center [424, 194] width 14 height 6
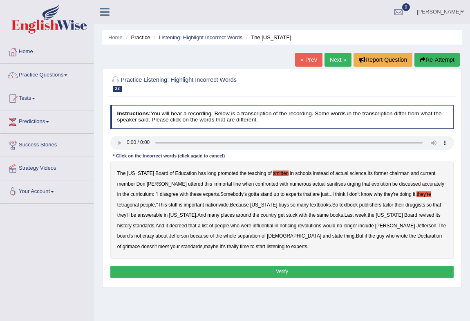
click at [413, 195] on b "it" at bounding box center [414, 194] width 2 height 6
click at [417, 195] on b "they're" at bounding box center [424, 194] width 14 height 6
click at [417, 196] on b "they're" at bounding box center [424, 194] width 14 height 6
click at [413, 195] on b "it" at bounding box center [414, 194] width 2 height 6
click at [417, 195] on b "they're" at bounding box center [424, 194] width 14 height 6
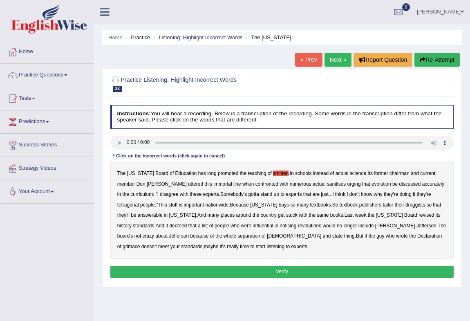
click at [413, 194] on b "it" at bounding box center [414, 194] width 2 height 6
click at [406, 207] on b "druggists" at bounding box center [416, 205] width 20 height 6
click at [202, 229] on div "The Texas Board of Education has long promoted the teaching of smitten in schoo…" at bounding box center [282, 210] width 344 height 97
click at [280, 227] on b "noticing" at bounding box center [288, 226] width 17 height 6
click at [140, 244] on b "grimace" at bounding box center [131, 247] width 17 height 6
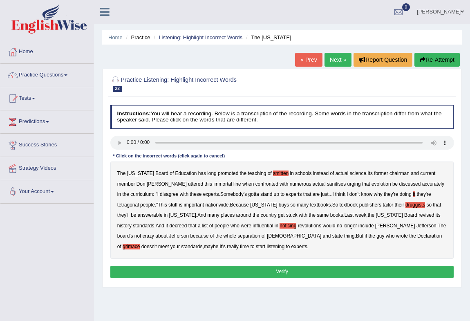
click at [265, 269] on button "Verify" at bounding box center [282, 272] width 344 height 12
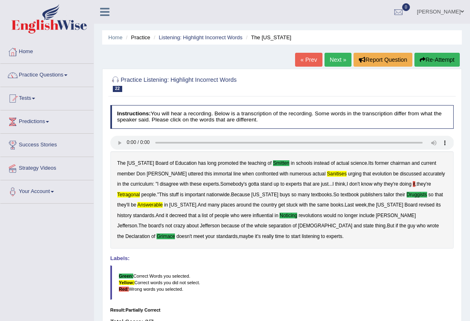
click at [331, 61] on link "Next »" at bounding box center [338, 60] width 27 height 14
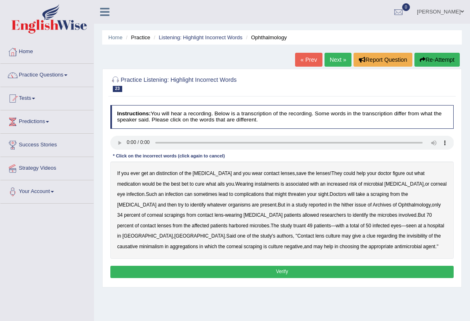
click at [164, 174] on b "distinction" at bounding box center [167, 174] width 22 height 6
click at [255, 186] on b "instalments" at bounding box center [267, 184] width 25 height 6
click at [294, 226] on b "truant" at bounding box center [300, 226] width 12 height 6
click at [277, 238] on b "authors" at bounding box center [285, 236] width 16 height 6
click at [277, 236] on b "authors" at bounding box center [285, 236] width 16 height 6
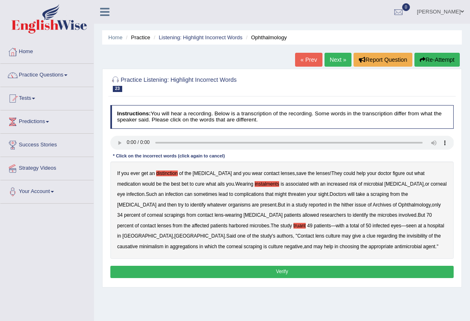
click at [407, 236] on b "invisibility" at bounding box center [417, 236] width 20 height 6
click at [138, 244] on b "causative" at bounding box center [127, 247] width 20 height 6
click at [198, 244] on b "aggregations" at bounding box center [184, 247] width 28 height 6
click at [294, 272] on button "Verify" at bounding box center [282, 272] width 344 height 12
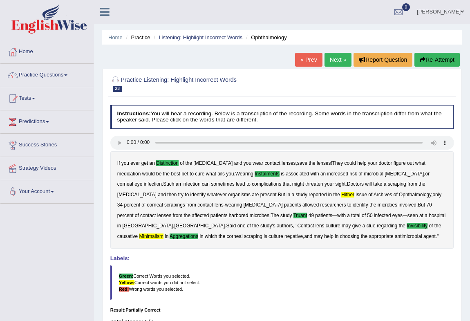
click at [342, 60] on link "Next »" at bounding box center [338, 60] width 27 height 14
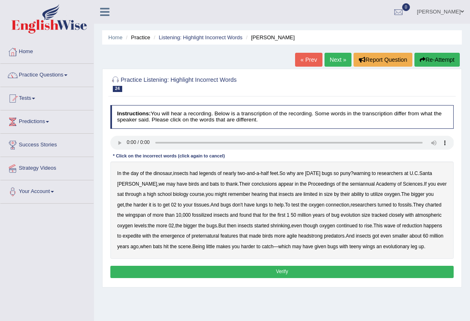
drag, startPoint x: 0, startPoint y: 0, endPoint x: 172, endPoint y: 267, distance: 317.1
click at [173, 268] on button "Verify" at bounding box center [282, 272] width 344 height 12
click at [195, 174] on b "had" at bounding box center [194, 174] width 8 height 6
click at [204, 171] on b "legends" at bounding box center [207, 174] width 17 height 6
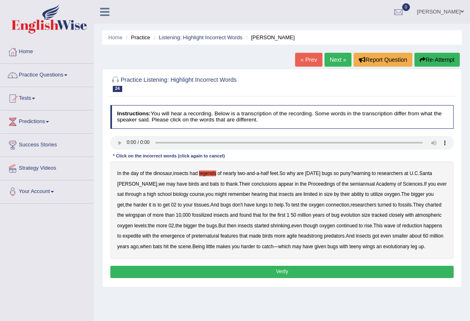
click at [367, 177] on div "In the day of the dinosaur , insects had legends of nearly two - and - a - half…" at bounding box center [282, 210] width 344 height 97
click at [368, 174] on b "warning" at bounding box center [362, 174] width 17 height 6
click at [350, 185] on b "semiannual" at bounding box center [362, 184] width 25 height 6
click at [271, 227] on b "shrinking" at bounding box center [281, 226] width 20 height 6
click at [271, 225] on b "shrinking" at bounding box center [281, 226] width 20 height 6
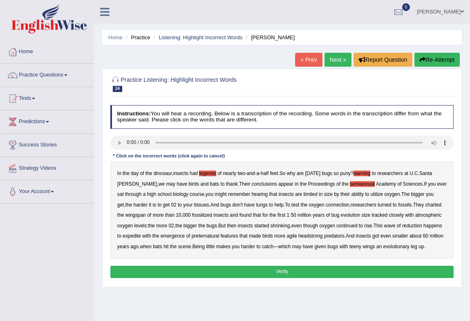
click at [424, 226] on b "happens" at bounding box center [433, 226] width 19 height 6
click at [121, 233] on b "to" at bounding box center [119, 236] width 4 height 6
click at [220, 239] on b "features" at bounding box center [229, 236] width 18 height 6
click at [220, 236] on b "features" at bounding box center [229, 236] width 18 height 6
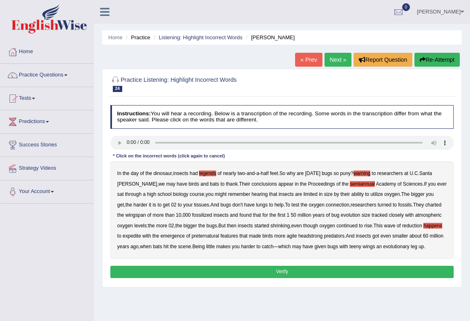
click at [192, 236] on b "preternatural" at bounding box center [205, 236] width 27 height 6
click at [298, 238] on b "headstrong" at bounding box center [310, 236] width 25 height 6
click at [360, 270] on button "Verify" at bounding box center [282, 272] width 344 height 12
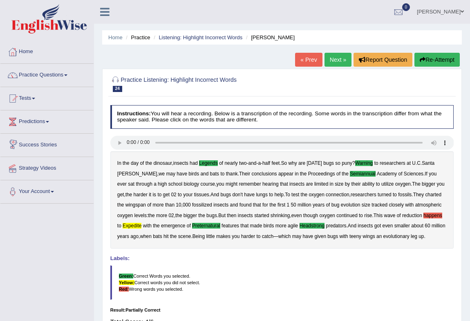
click at [337, 58] on link "Next »" at bounding box center [338, 60] width 27 height 14
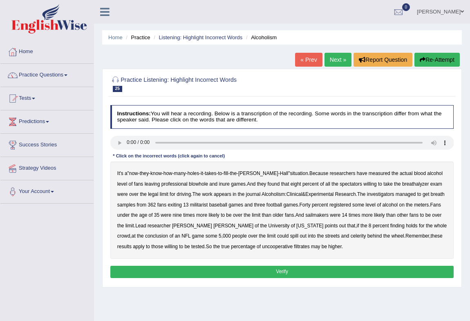
click at [168, 274] on button "Verify" at bounding box center [282, 272] width 344 height 12
click at [234, 173] on b "the" at bounding box center [233, 174] width 7 height 6
click at [235, 173] on b "the" at bounding box center [233, 174] width 7 height 6
click at [231, 185] on b "games" at bounding box center [238, 184] width 15 height 6
click at [219, 184] on b "inure" at bounding box center [224, 184] width 11 height 6
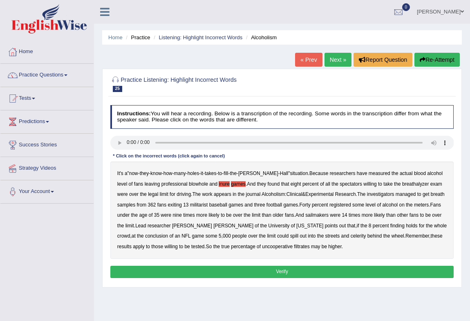
click at [231, 182] on b "games" at bounding box center [238, 184] width 15 height 6
click at [305, 218] on b "sailmakers" at bounding box center [316, 215] width 23 height 6
click at [302, 237] on div "It's a " now - they - know - how - many - holes - it - takes - to - fill - the …" at bounding box center [282, 210] width 344 height 97
click at [351, 237] on b "celerity" at bounding box center [359, 236] width 16 height 6
click at [262, 249] on b "uncooperative" at bounding box center [277, 247] width 31 height 6
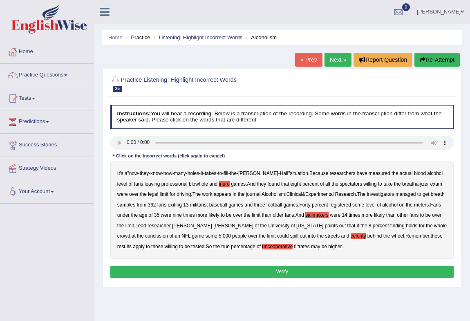
click at [278, 272] on button "Verify" at bounding box center [282, 272] width 344 height 12
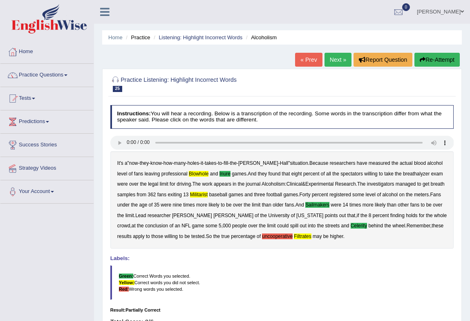
click at [334, 60] on link "Next »" at bounding box center [338, 60] width 27 height 14
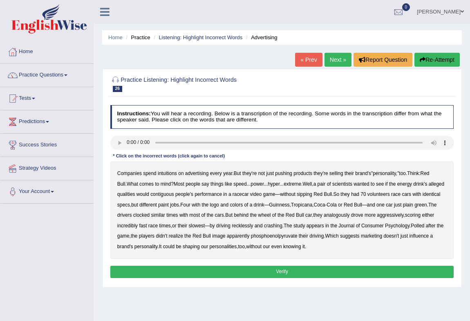
click at [169, 172] on b "intuitions" at bounding box center [167, 174] width 19 height 6
click at [174, 196] on b "contiguous" at bounding box center [162, 194] width 24 height 6
click at [350, 215] on b "analogously" at bounding box center [337, 215] width 26 height 6
click at [158, 247] on b "personality" at bounding box center [146, 247] width 23 height 6
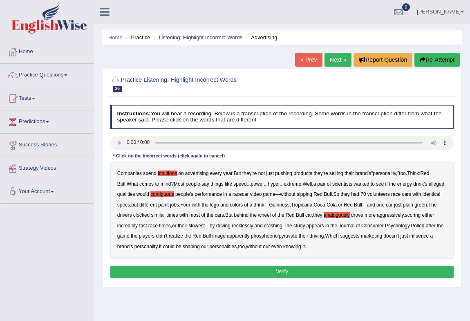
click at [300, 272] on button "Verify" at bounding box center [282, 272] width 344 height 12
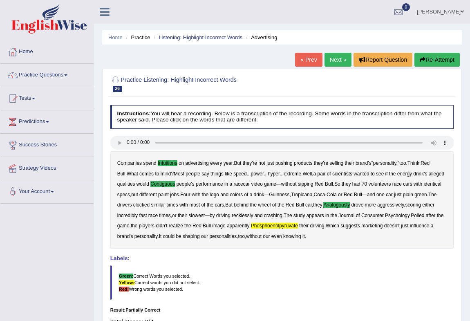
click at [339, 61] on link "Next »" at bounding box center [338, 60] width 27 height 14
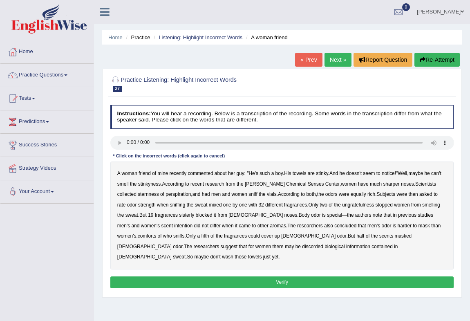
click at [303, 174] on b "towels" at bounding box center [300, 174] width 14 height 6
click at [138, 195] on b "sternness" at bounding box center [148, 194] width 21 height 6
click at [342, 205] on b "ungratefulness" at bounding box center [358, 205] width 32 height 6
click at [179, 217] on b "sisterly" at bounding box center [186, 215] width 15 height 6
click at [157, 233] on b "comforts" at bounding box center [147, 236] width 19 height 6
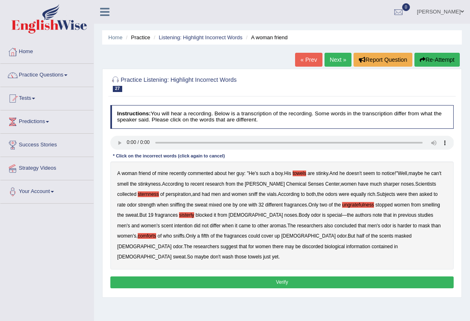
click at [302, 249] on b "discorded" at bounding box center [312, 247] width 21 height 6
click at [259, 276] on button "Verify" at bounding box center [282, 282] width 344 height 12
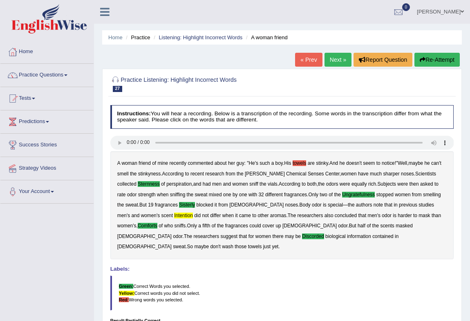
click at [329, 60] on link "Next »" at bounding box center [338, 60] width 27 height 14
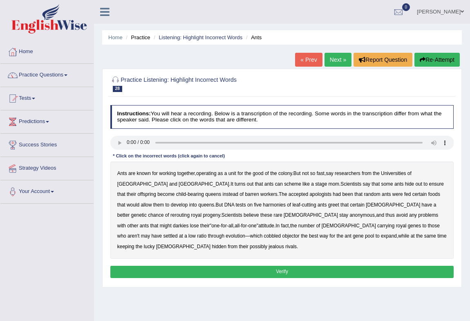
click at [456, 9] on link "[PERSON_NAME]" at bounding box center [440, 10] width 59 height 21
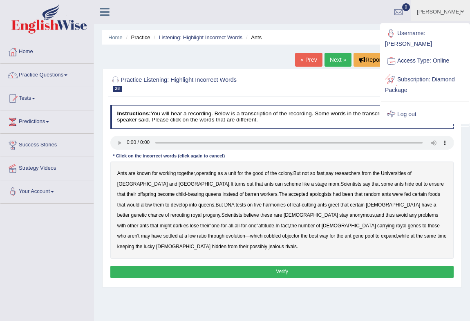
click at [407, 105] on link "Log out" at bounding box center [425, 114] width 88 height 19
